Goal: Information Seeking & Learning: Check status

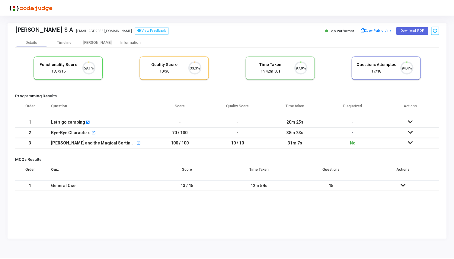
scroll to position [13, 15]
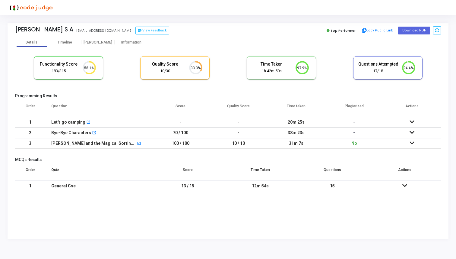
click at [410, 141] on icon at bounding box center [412, 143] width 5 height 4
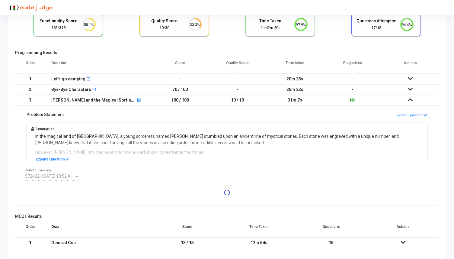
scroll to position [49, 0]
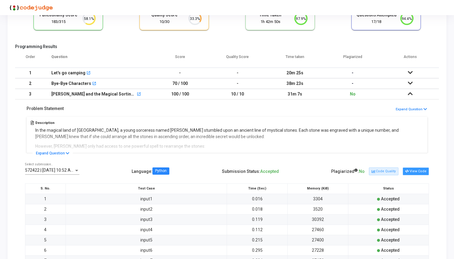
click at [415, 171] on button "View Code" at bounding box center [416, 171] width 26 height 8
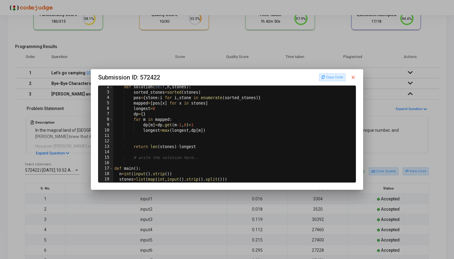
scroll to position [0, 0]
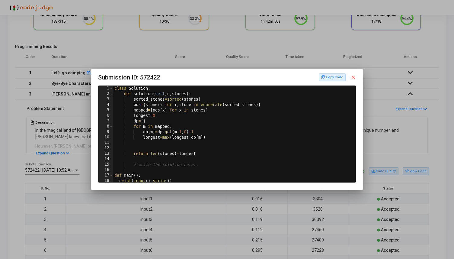
click at [357, 77] on mat-dialog-container "Submission ID: 572422 Copy Code close 1 2 3 4 5 6 7 8 9 10 11 12 13 14 15 16 17…" at bounding box center [227, 129] width 272 height 120
click at [356, 77] on mat-icon "close" at bounding box center [352, 77] width 5 height 5
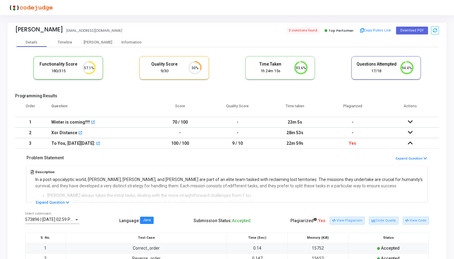
scroll to position [13, 15]
